Goal: Information Seeking & Learning: Learn about a topic

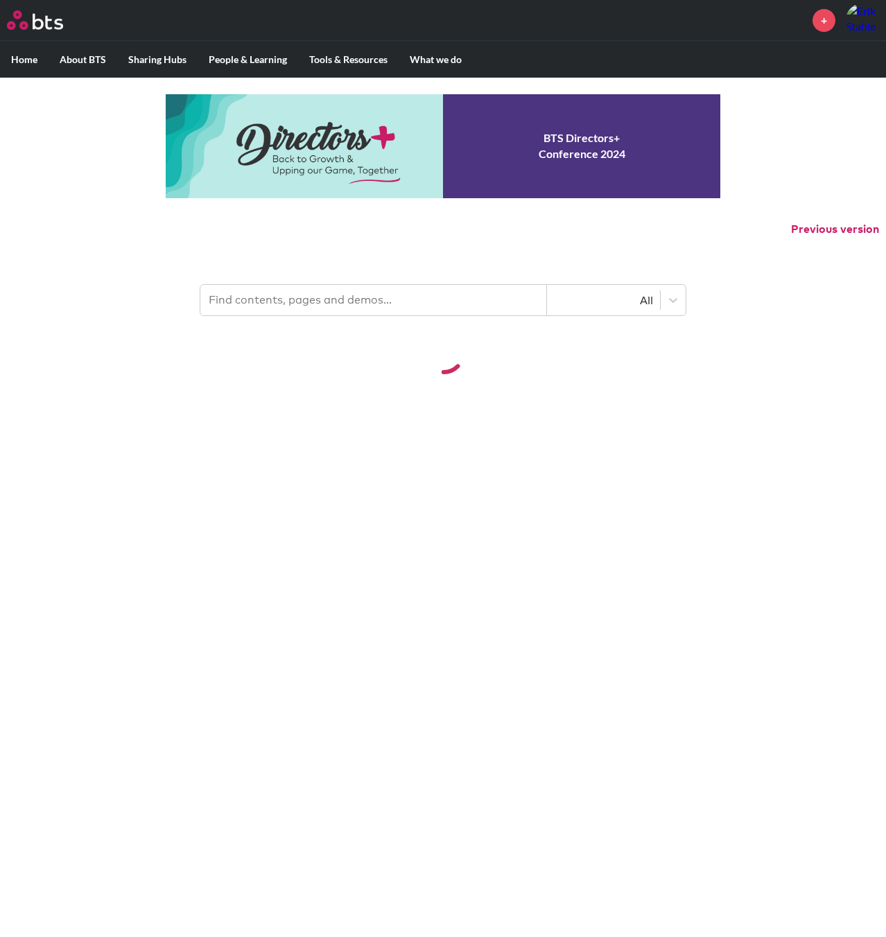
click at [322, 295] on input "text" at bounding box center [373, 300] width 346 height 30
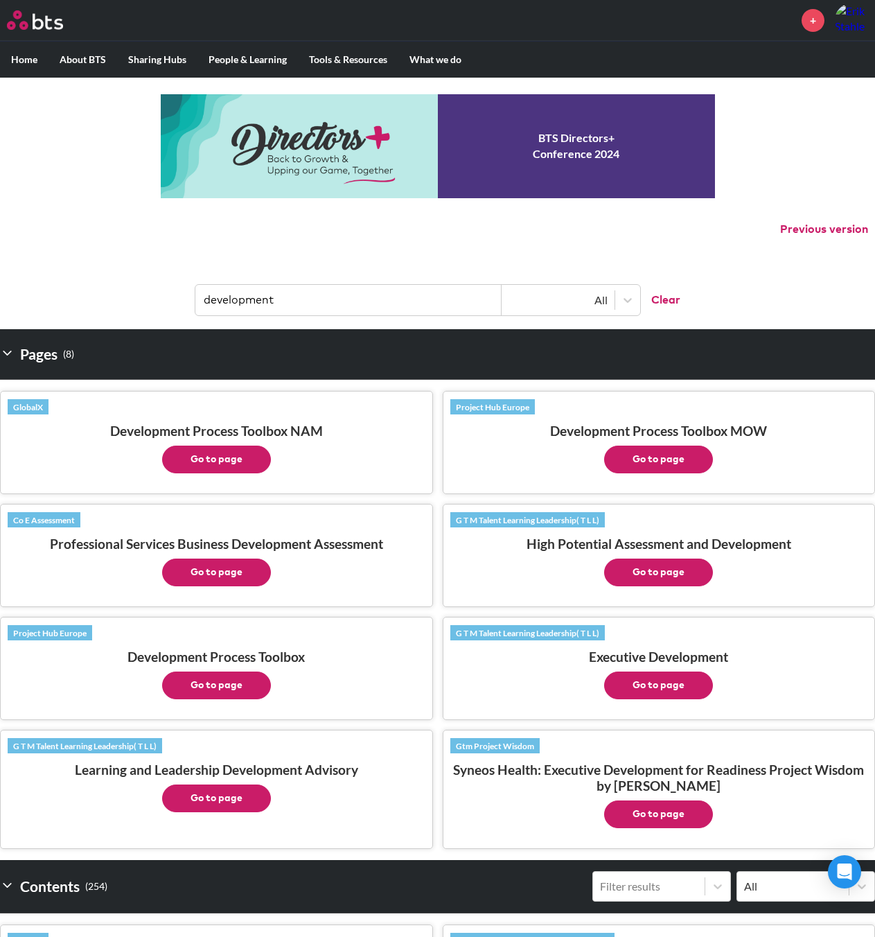
scroll to position [69, 0]
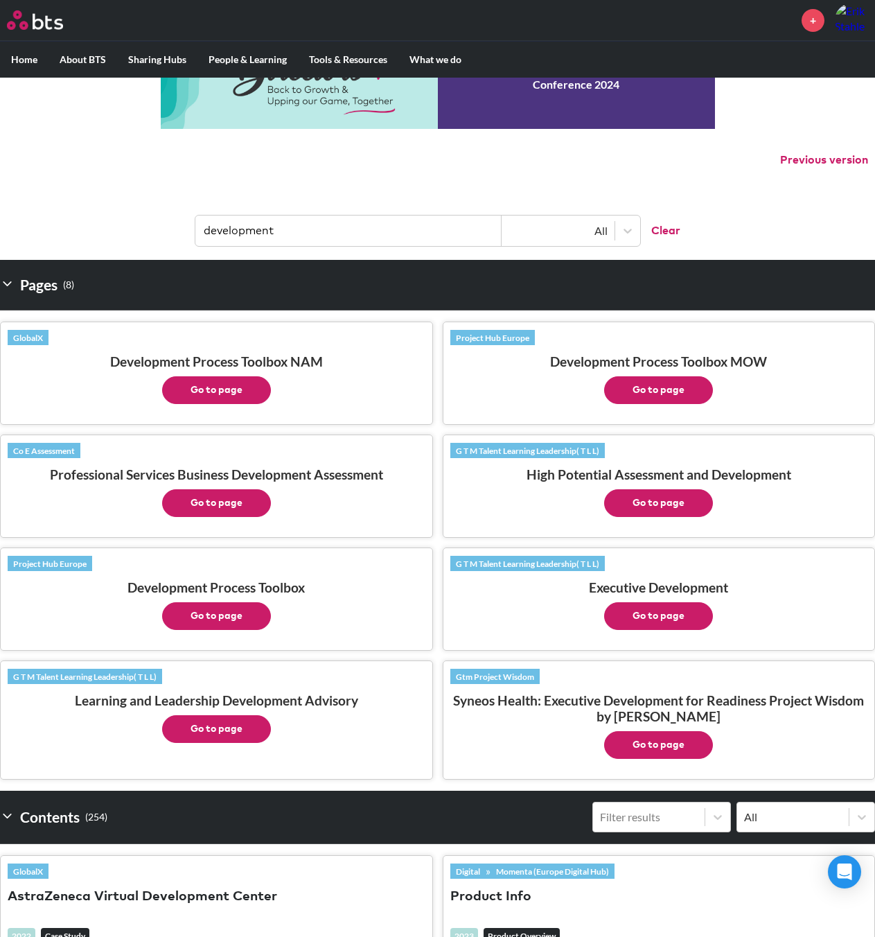
type input "development"
click at [236, 393] on button "Go to page" at bounding box center [216, 390] width 109 height 28
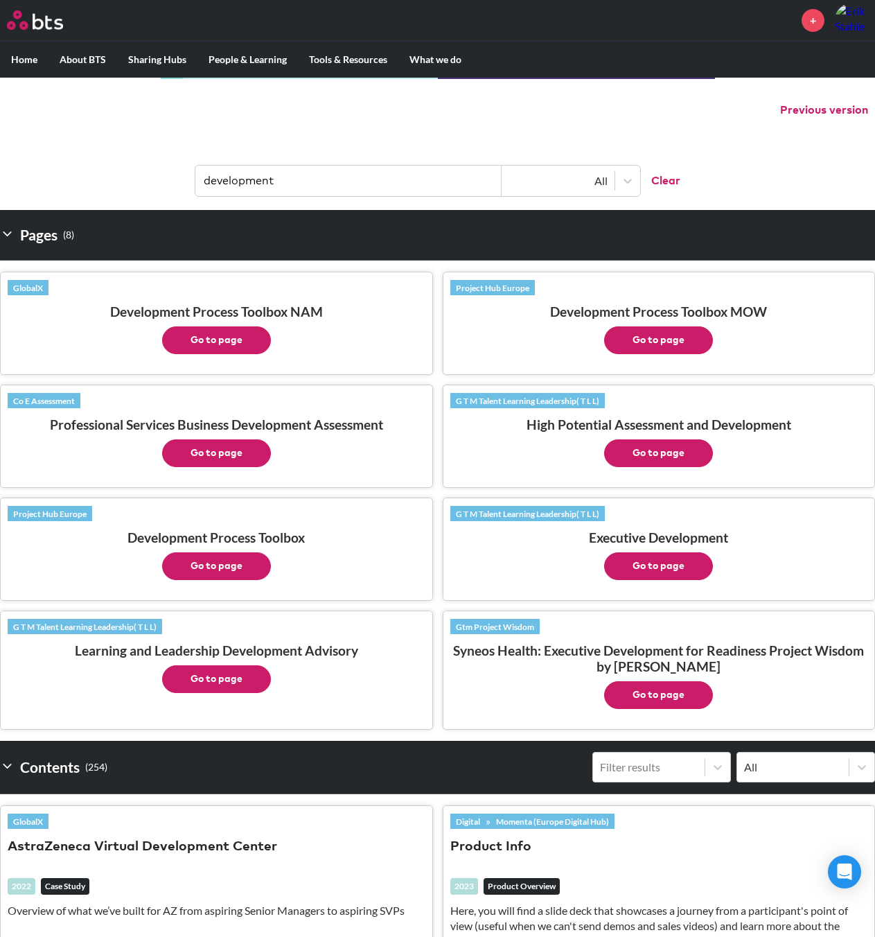
scroll to position [0, 0]
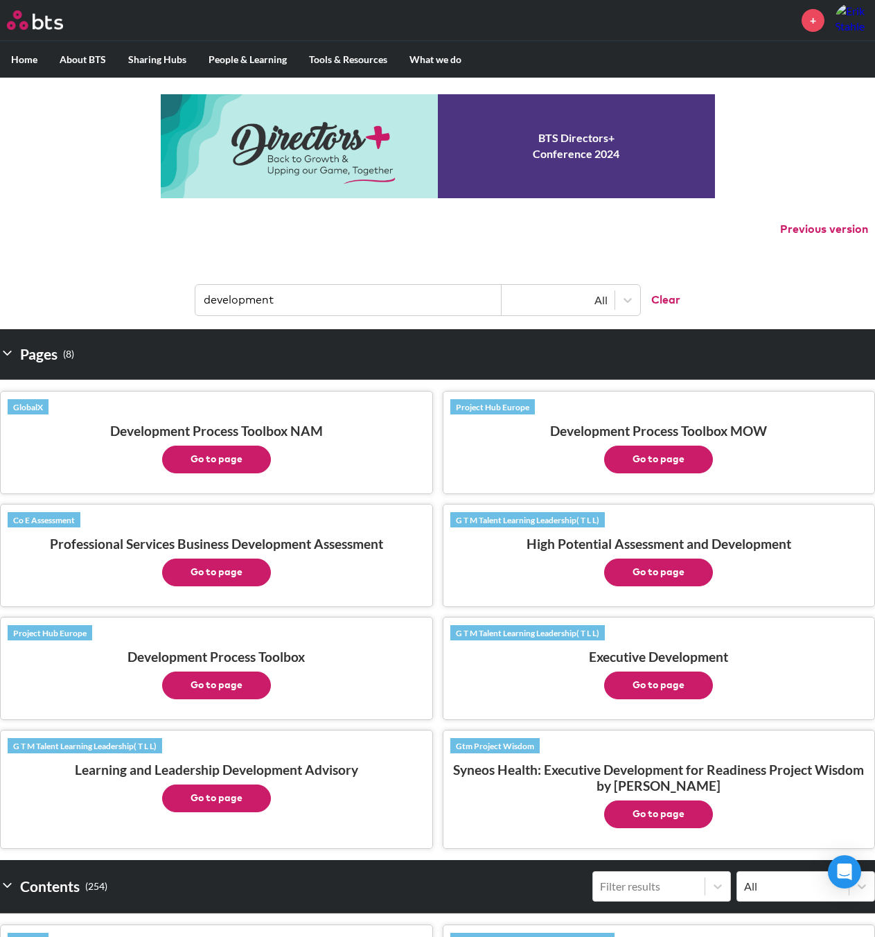
click at [311, 295] on input "development" at bounding box center [348, 300] width 306 height 30
type input "development process"
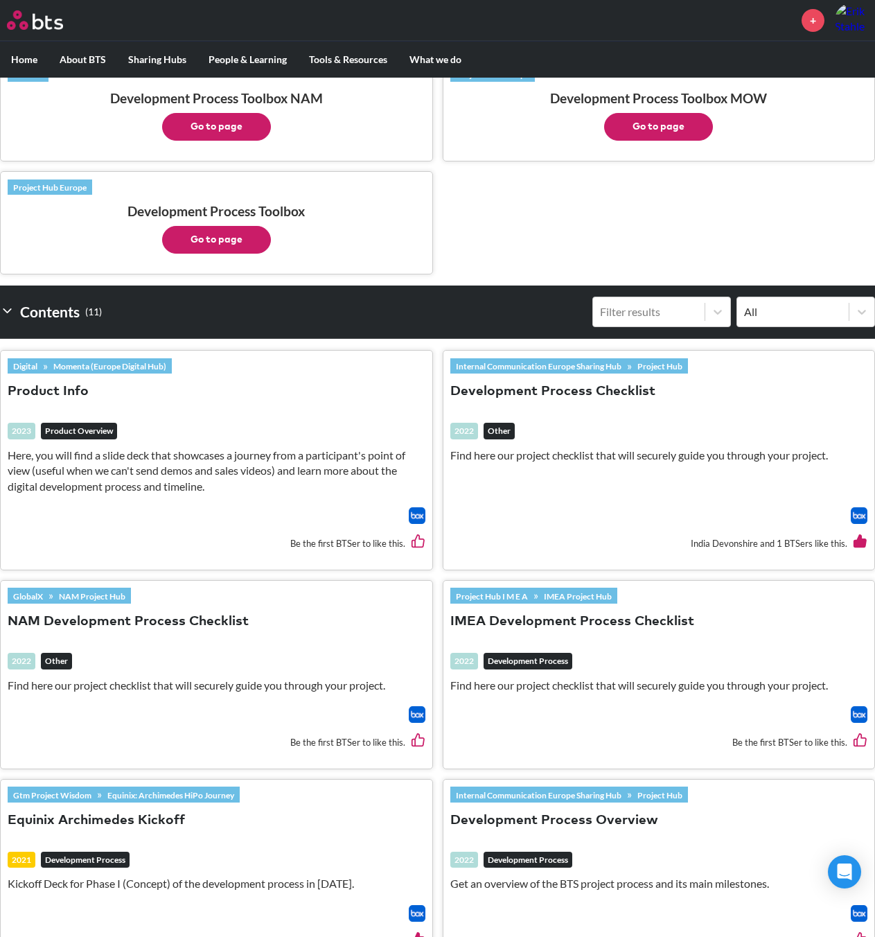
scroll to position [416, 0]
